Goal: Find contact information: Find contact information

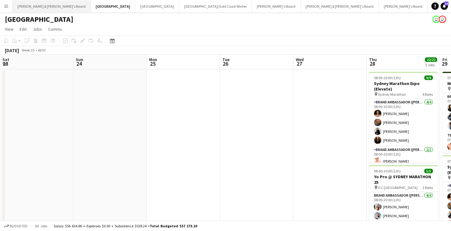
scroll to position [0, 220]
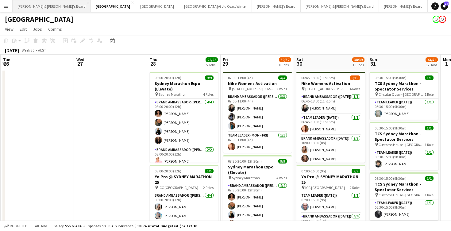
click at [43, 6] on button "[PERSON_NAME] & [PERSON_NAME]'s Board Close" at bounding box center [52, 6] width 78 height 12
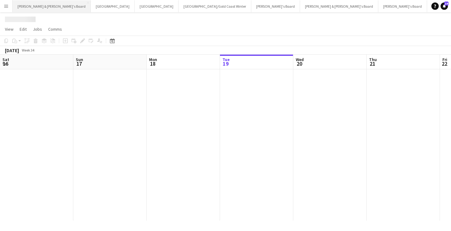
scroll to position [0, 147]
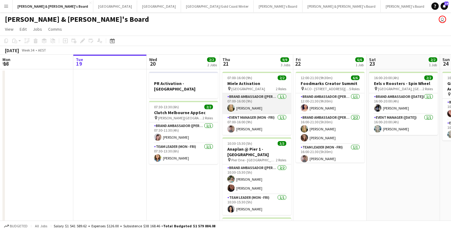
click at [256, 106] on app-card-role "Brand Ambassador (Mon - Fri) [DATE] 07:00-16:00 (9h) [PERSON_NAME]" at bounding box center [257, 103] width 69 height 21
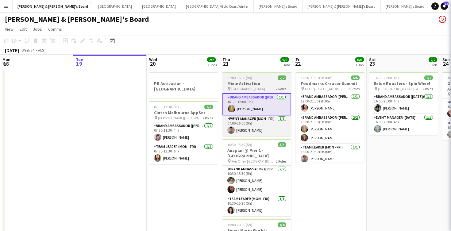
click at [258, 84] on h3 "Miele Activation" at bounding box center [257, 84] width 69 height 6
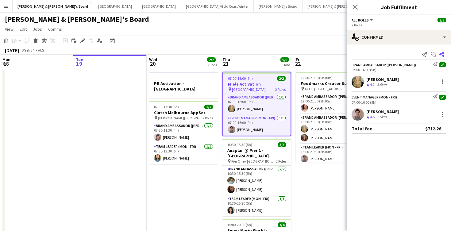
click at [442, 55] on icon at bounding box center [442, 54] width 5 height 5
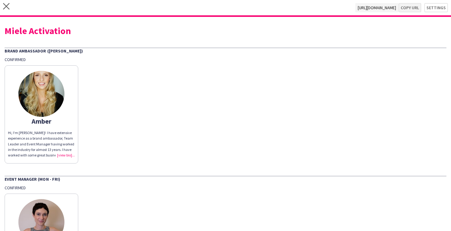
click at [415, 10] on button "Copy url" at bounding box center [410, 7] width 23 height 9
type textarea "**********"
click at [8, 6] on icon "close" at bounding box center [6, 6] width 6 height 6
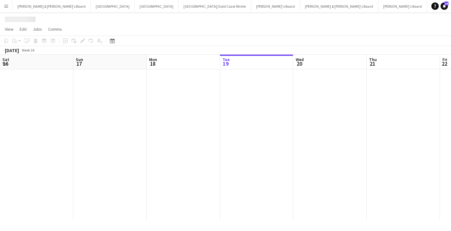
scroll to position [0, 147]
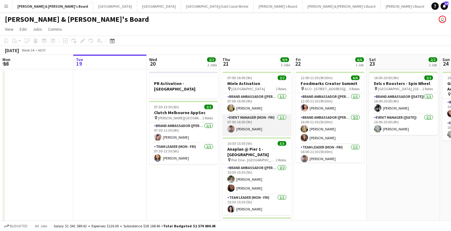
click at [259, 126] on app-card-role "Event Manager (Mon - Fri) [DATE] 07:00-16:00 (9h) [PERSON_NAME]" at bounding box center [257, 124] width 69 height 21
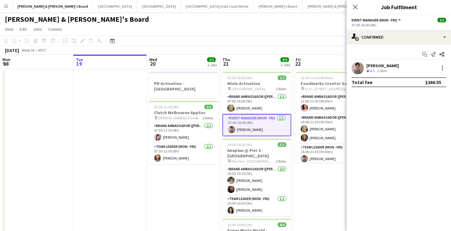
click at [388, 67] on div "[PERSON_NAME]" at bounding box center [383, 66] width 33 height 6
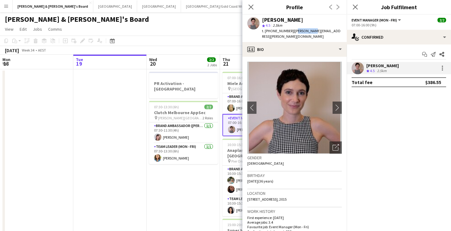
drag, startPoint x: 290, startPoint y: 31, endPoint x: 297, endPoint y: 32, distance: 6.8
click at [307, 32] on span "| [PERSON_NAME][EMAIL_ADDRESS][PERSON_NAME][DOMAIN_NAME]" at bounding box center [301, 34] width 79 height 10
drag, startPoint x: 290, startPoint y: 31, endPoint x: 336, endPoint y: 33, distance: 46.1
click at [336, 33] on div "t. [PHONE_NUMBER] | [PERSON_NAME][EMAIL_ADDRESS][PERSON_NAME][DOMAIN_NAME]" at bounding box center [302, 33] width 80 height 11
copy span "[PERSON_NAME][EMAIL_ADDRESS][PERSON_NAME][DOMAIN_NAME]"
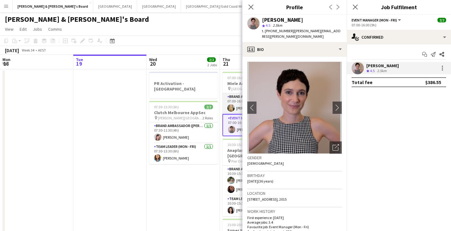
click at [236, 107] on app-card-role "Brand Ambassador (Mon - Fri) [DATE] 07:00-16:00 (9h) [PERSON_NAME]" at bounding box center [257, 103] width 69 height 21
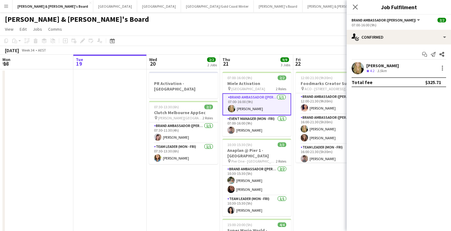
click at [387, 63] on div "[PERSON_NAME]" at bounding box center [383, 66] width 33 height 6
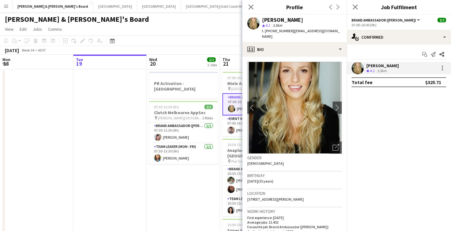
drag, startPoint x: 292, startPoint y: 31, endPoint x: 331, endPoint y: 33, distance: 39.1
click at [331, 33] on div "t. [PHONE_NUMBER] | [EMAIL_ADDRESS][DOMAIN_NAME]" at bounding box center [302, 33] width 80 height 11
copy span "[EMAIL_ADDRESS][DOMAIN_NAME]"
